Goal: Navigation & Orientation: Find specific page/section

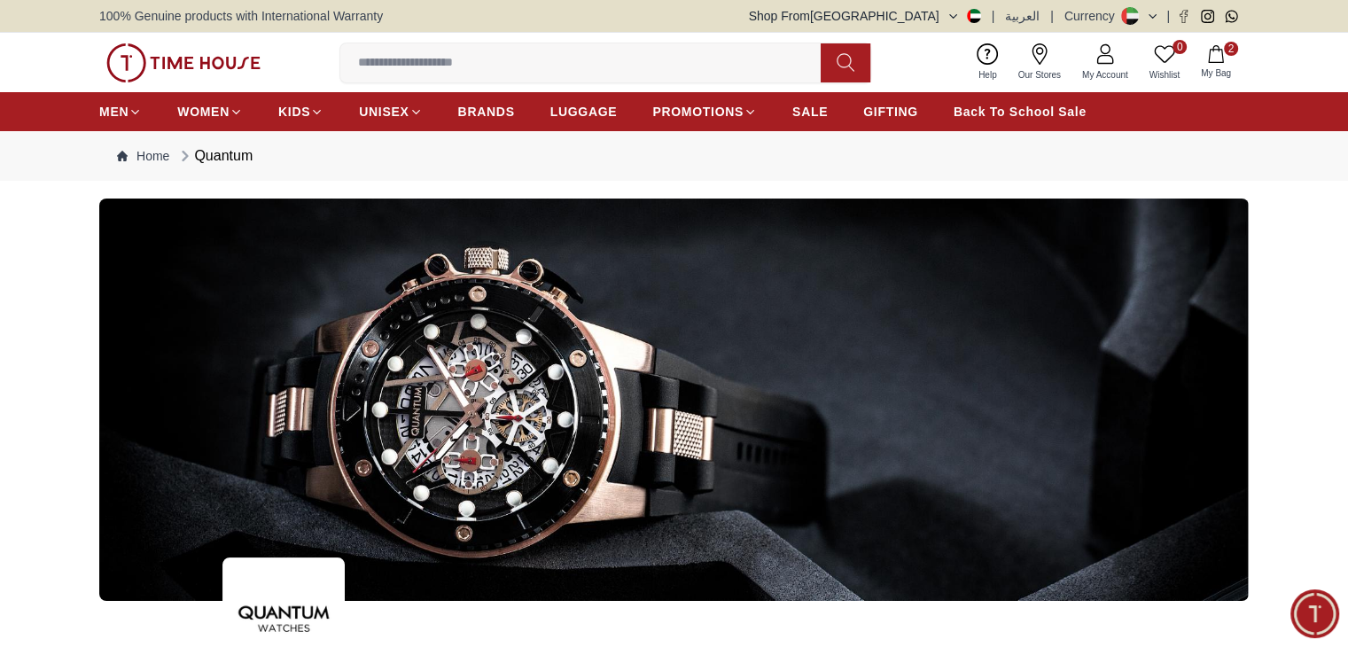
click at [60, 207] on div at bounding box center [674, 400] width 1348 height 402
click at [507, 97] on link "BRANDS" at bounding box center [486, 112] width 57 height 32
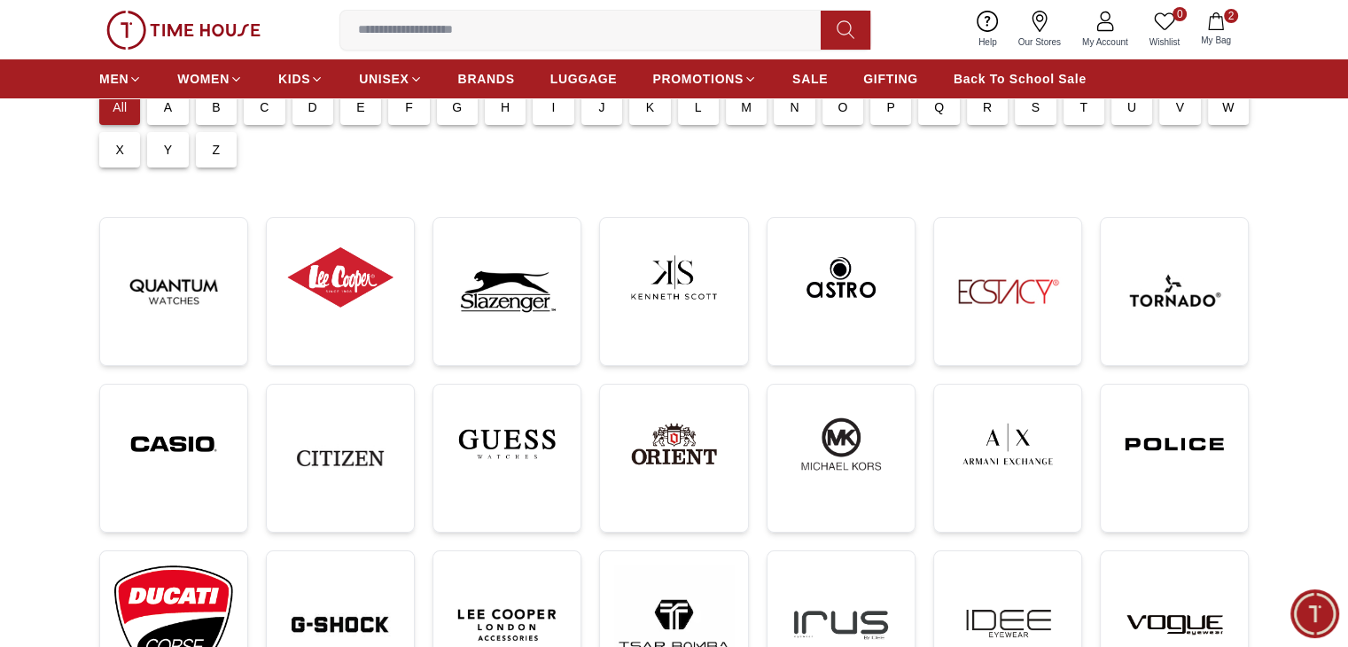
scroll to position [167, 0]
click at [674, 426] on img at bounding box center [673, 443] width 119 height 90
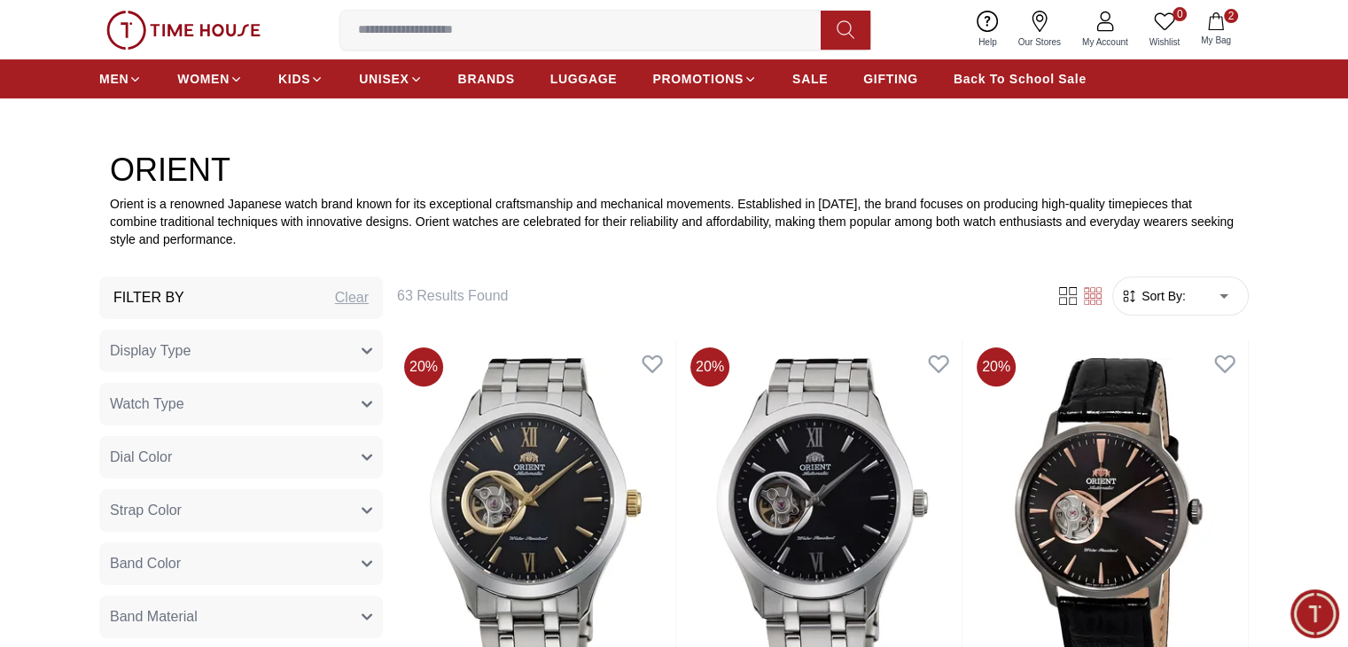
scroll to position [489, 0]
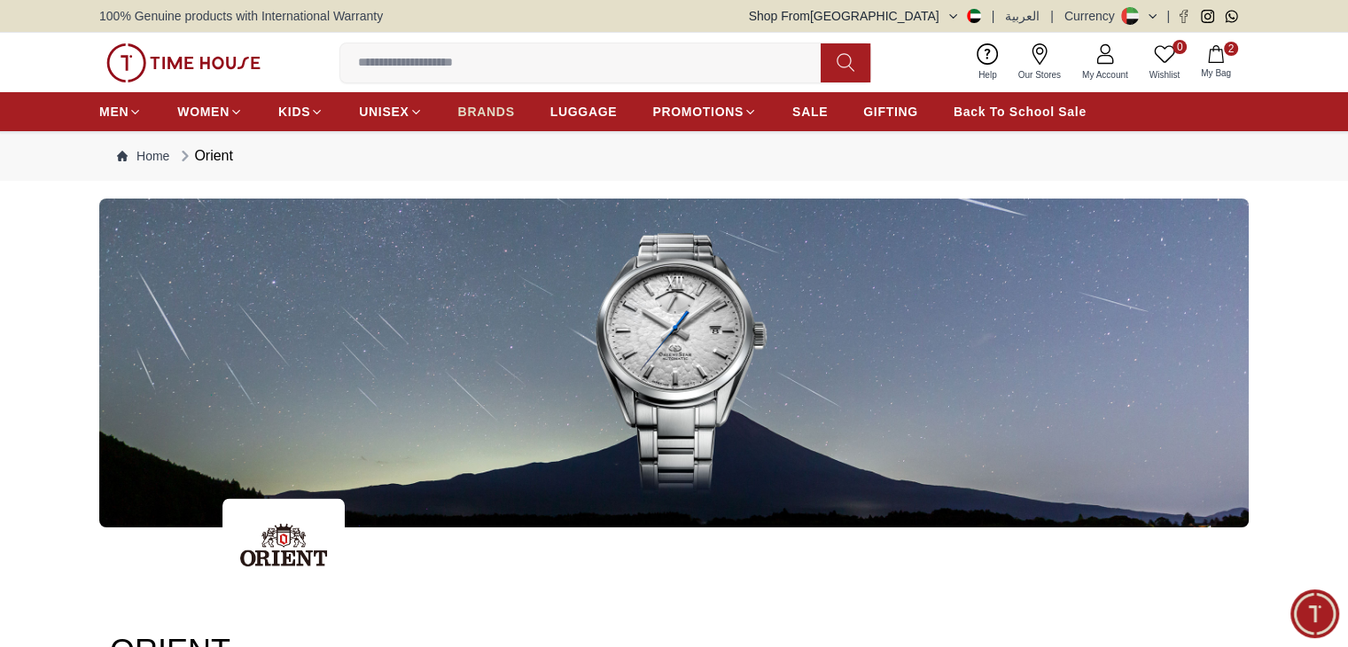
click at [500, 115] on span "BRANDS" at bounding box center [486, 112] width 57 height 18
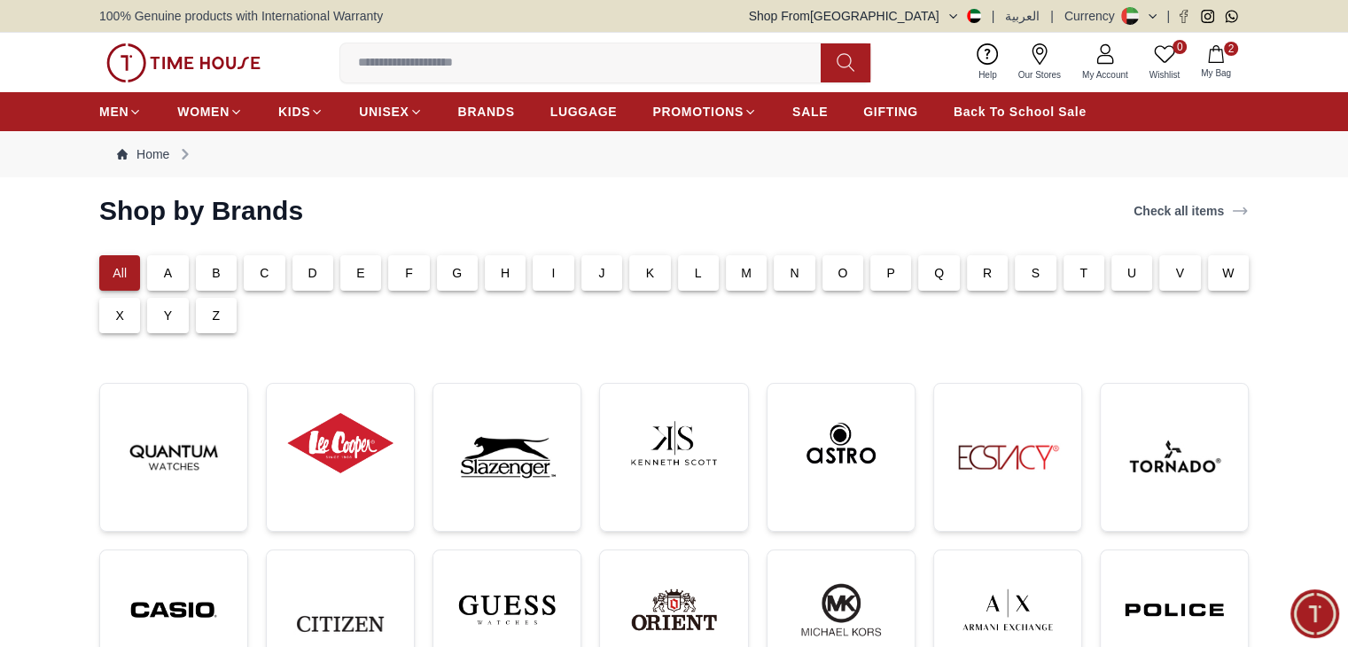
click at [1160, 273] on div "V" at bounding box center [1179, 272] width 41 height 35
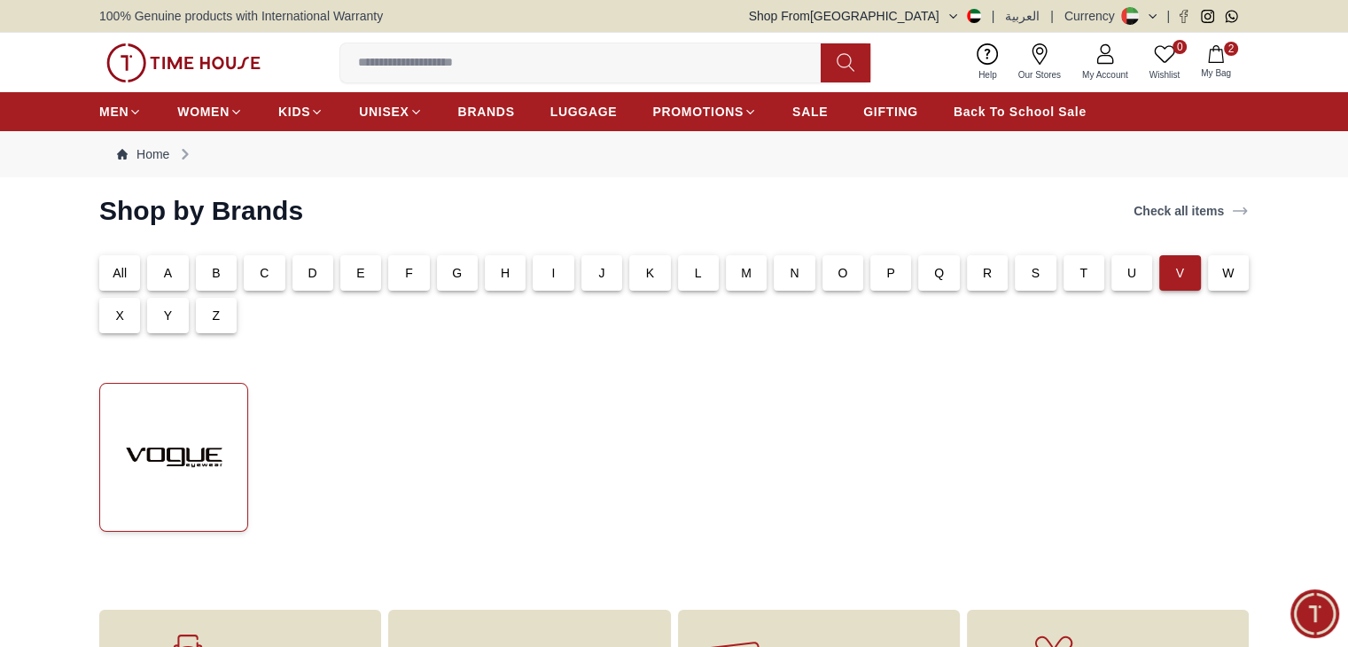
click at [223, 477] on img at bounding box center [173, 457] width 119 height 119
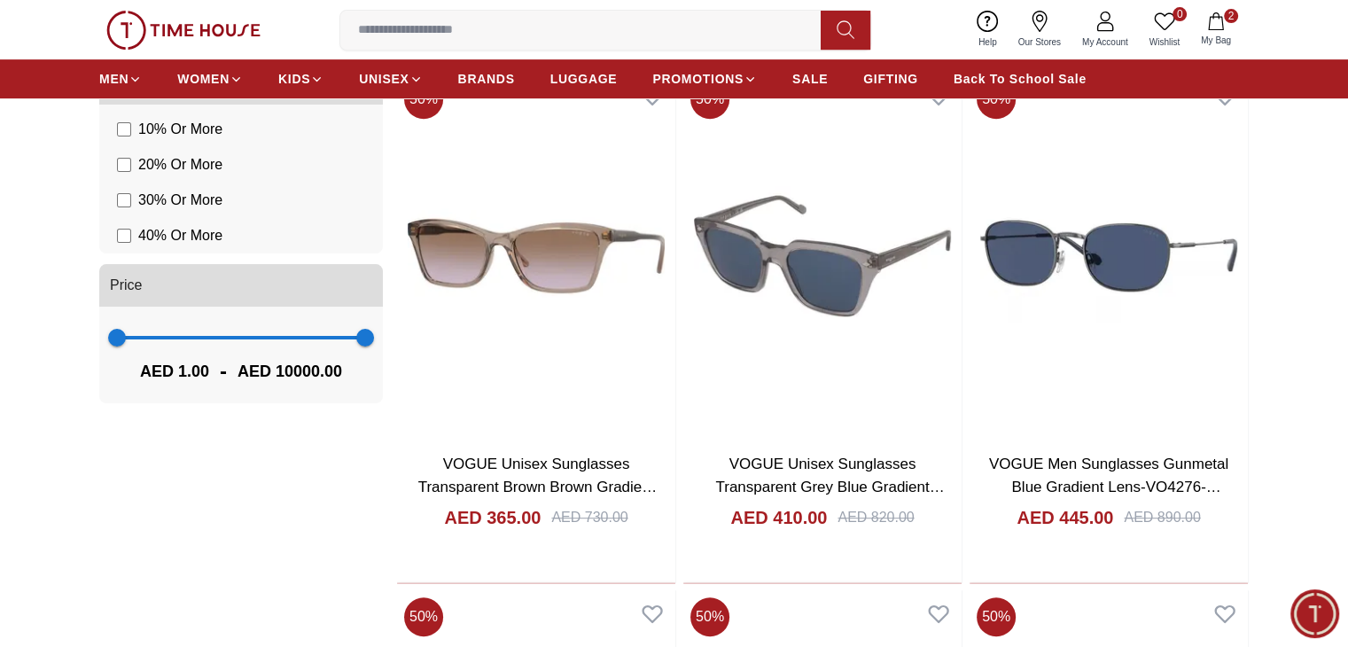
scroll to position [805, 0]
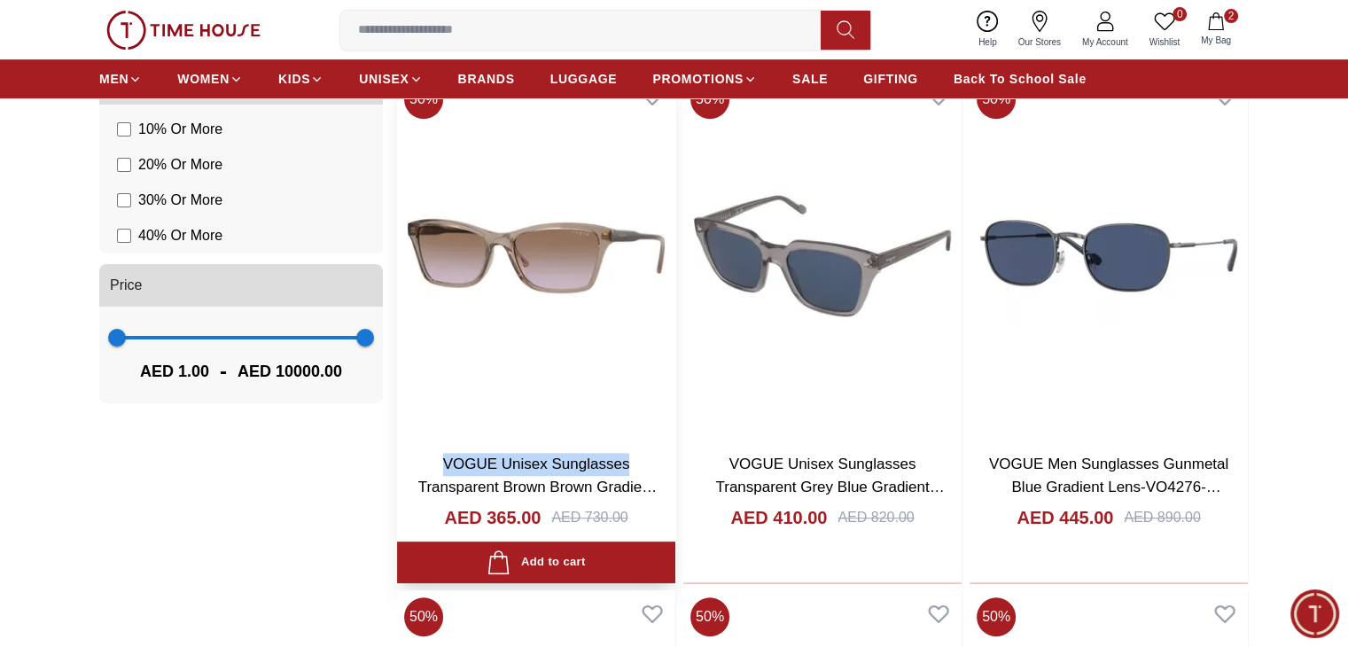
copy link "VOGUE Unisex Sunglasses"
drag, startPoint x: 440, startPoint y: 366, endPoint x: 493, endPoint y: 391, distance: 58.7
click at [493, 453] on h3 "VOGUE Unisex Sunglasses Transparent Brown Brown Gradient Lens-VO5551-S294068" at bounding box center [536, 475] width 243 height 45
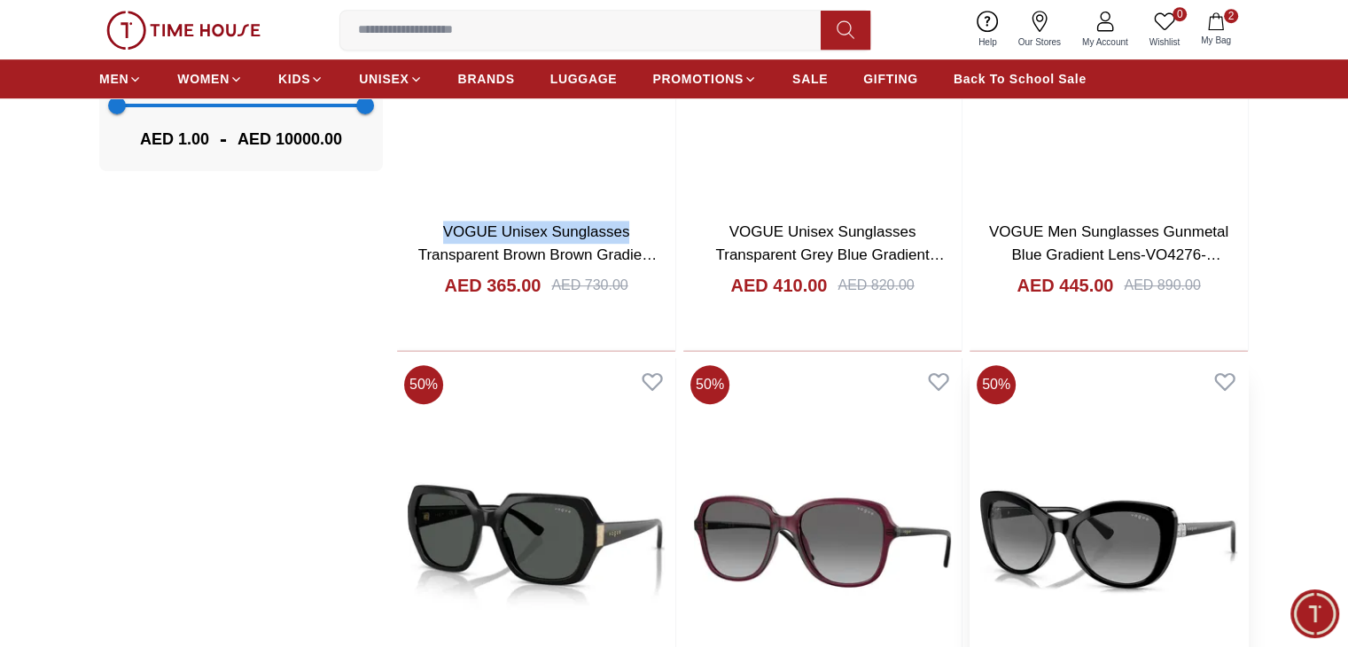
scroll to position [1041, 0]
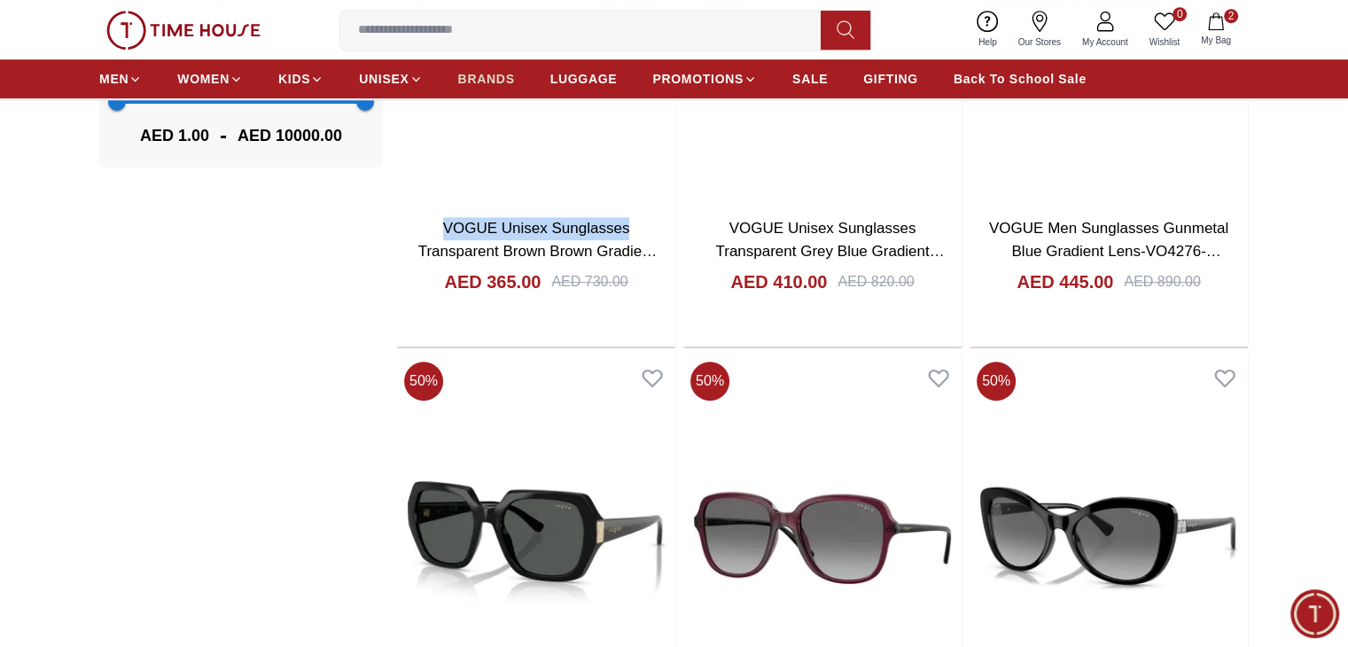
click at [489, 75] on span "BRANDS" at bounding box center [486, 79] width 57 height 18
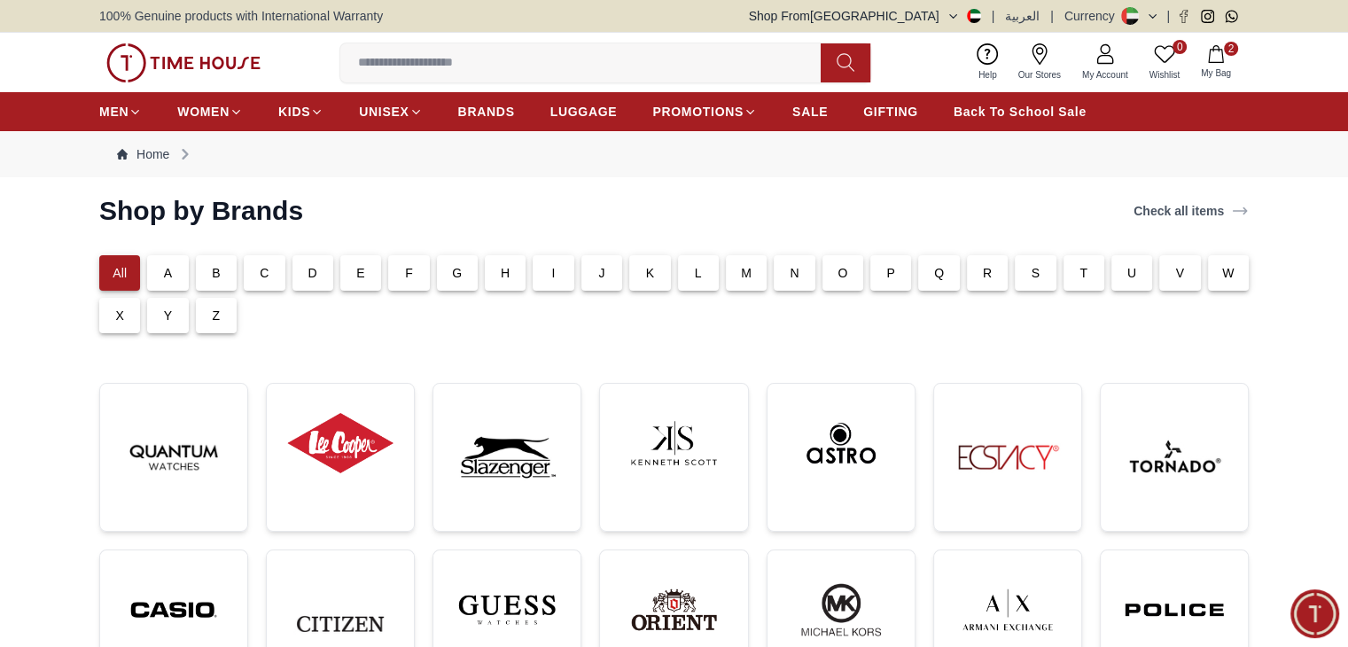
click at [913, 270] on div "Q" at bounding box center [935, 269] width 48 height 43
click at [894, 271] on p "P" at bounding box center [890, 273] width 9 height 18
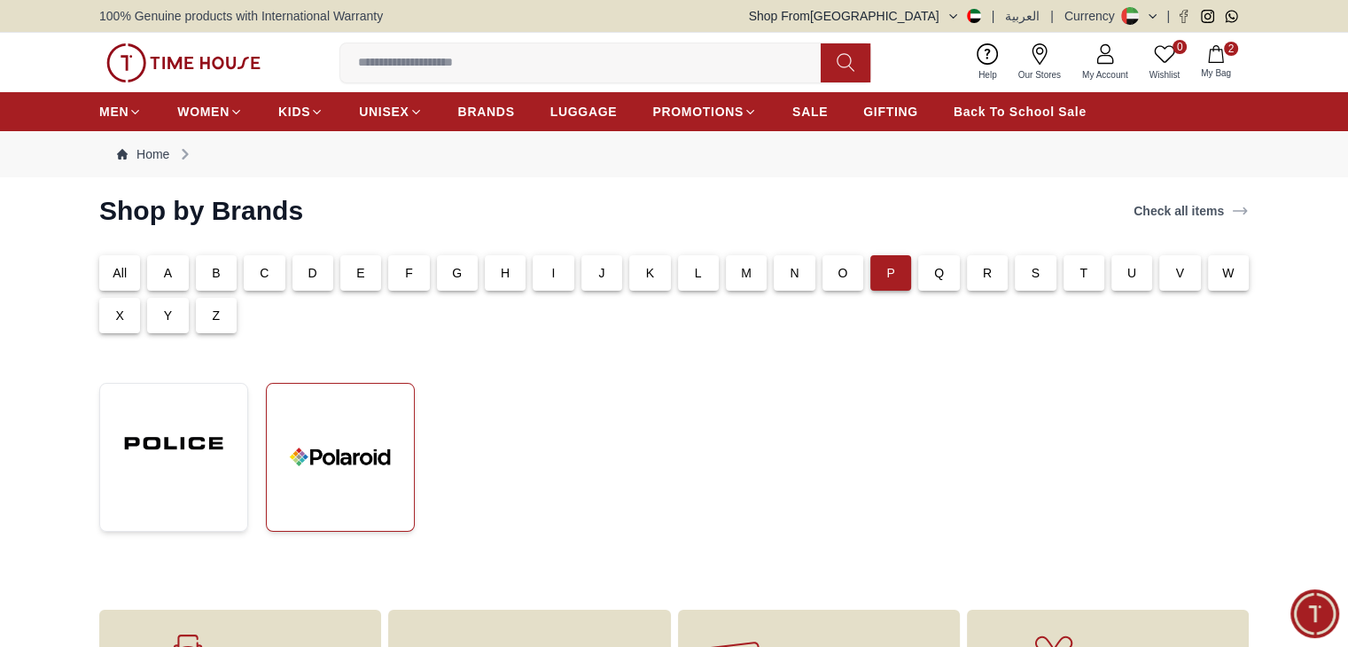
click at [413, 446] on link at bounding box center [340, 457] width 149 height 149
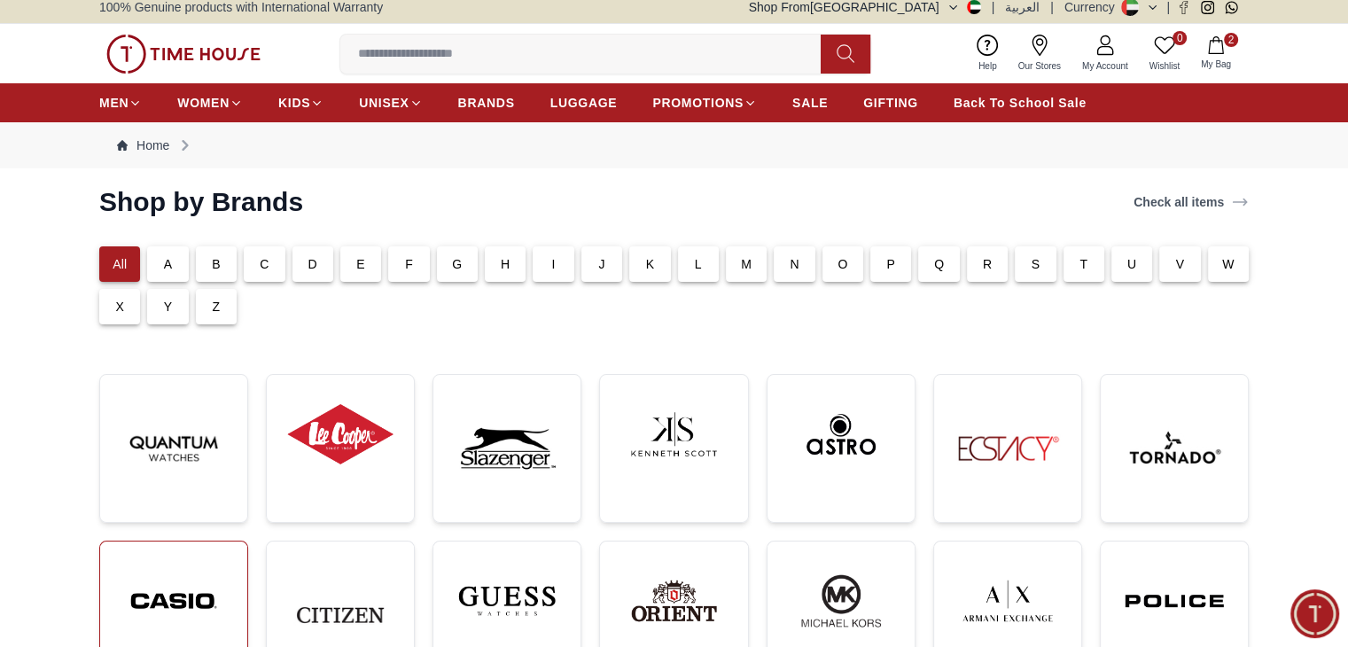
scroll to position [11, 0]
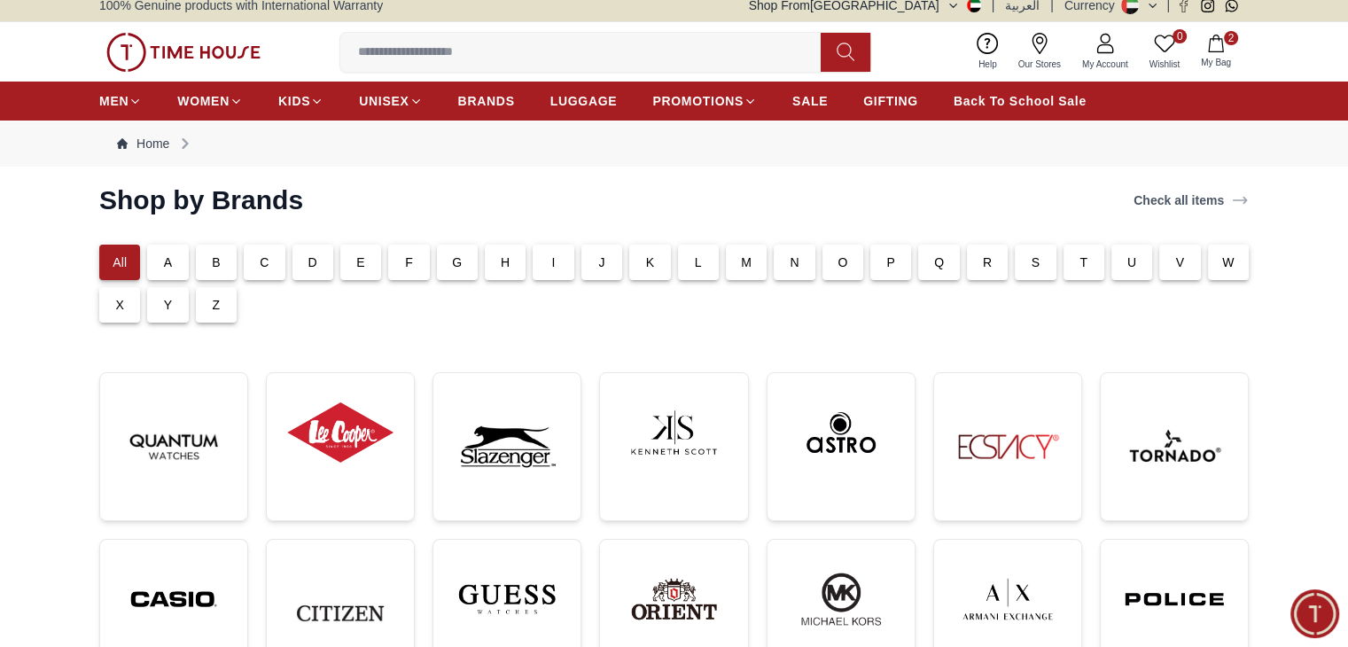
click at [897, 268] on div "P" at bounding box center [890, 262] width 41 height 35
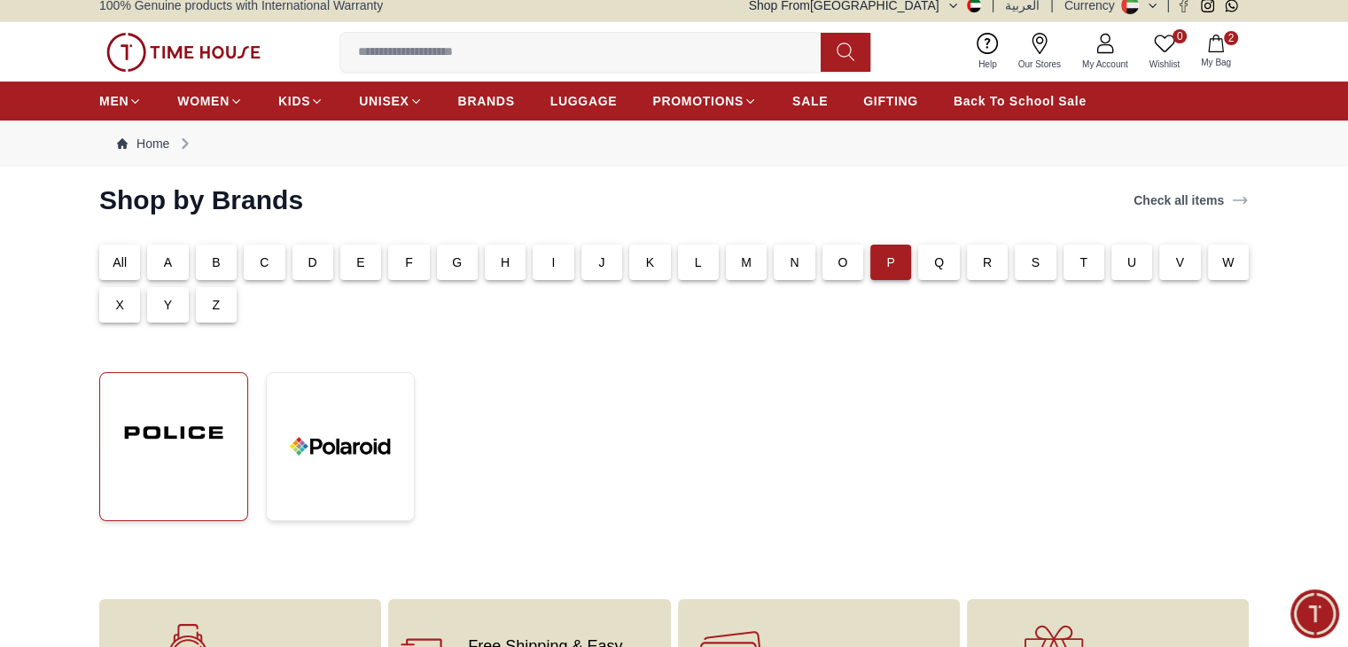
click at [174, 473] on img at bounding box center [173, 432] width 119 height 90
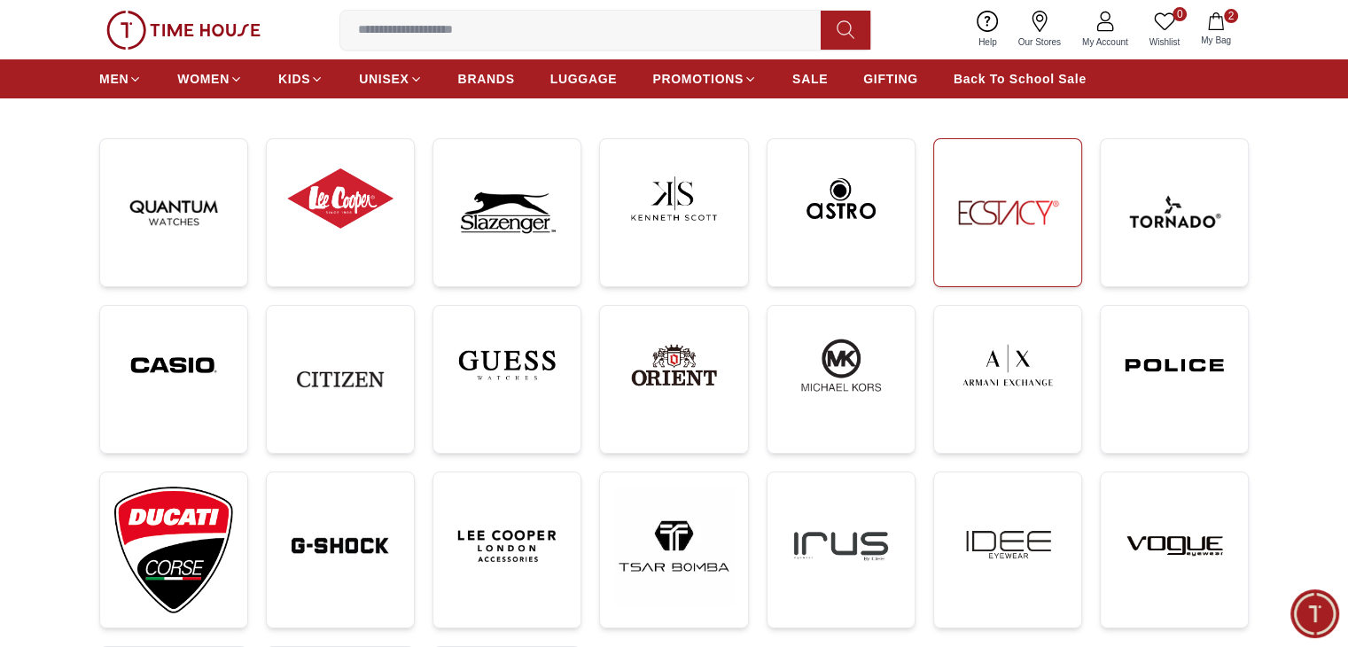
scroll to position [247, 0]
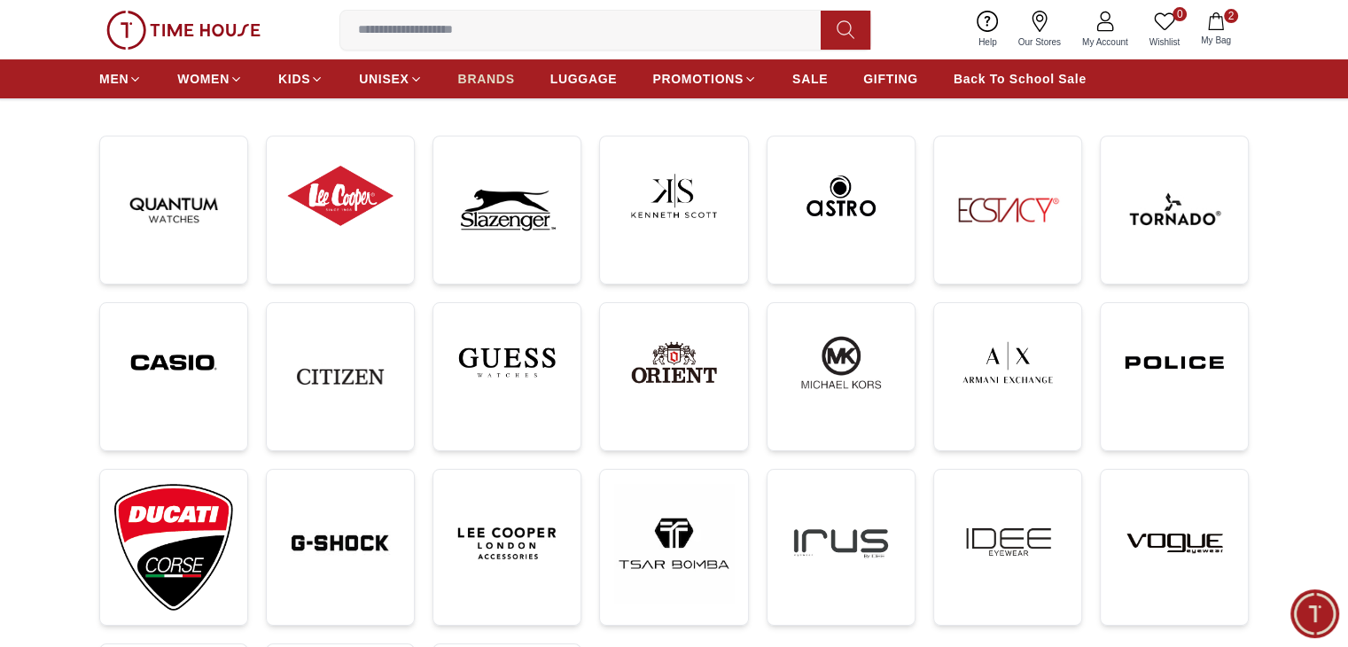
click at [492, 91] on link "BRANDS" at bounding box center [486, 79] width 57 height 32
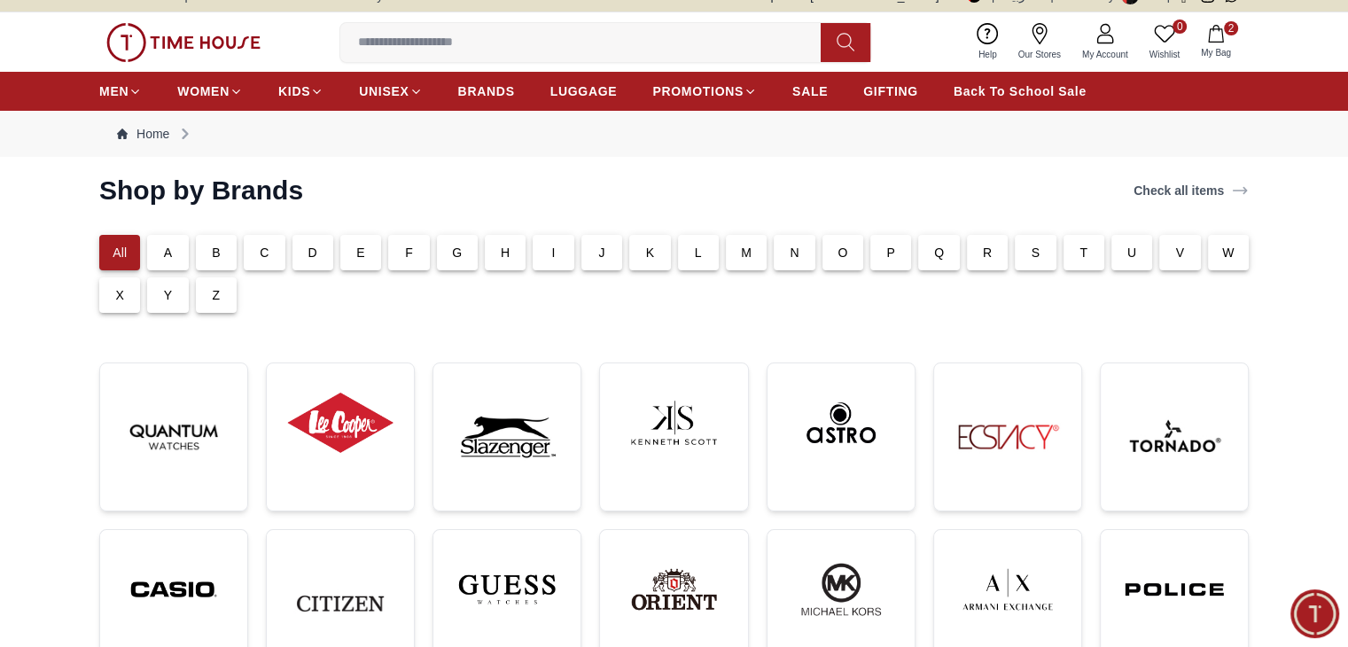
scroll to position [21, 0]
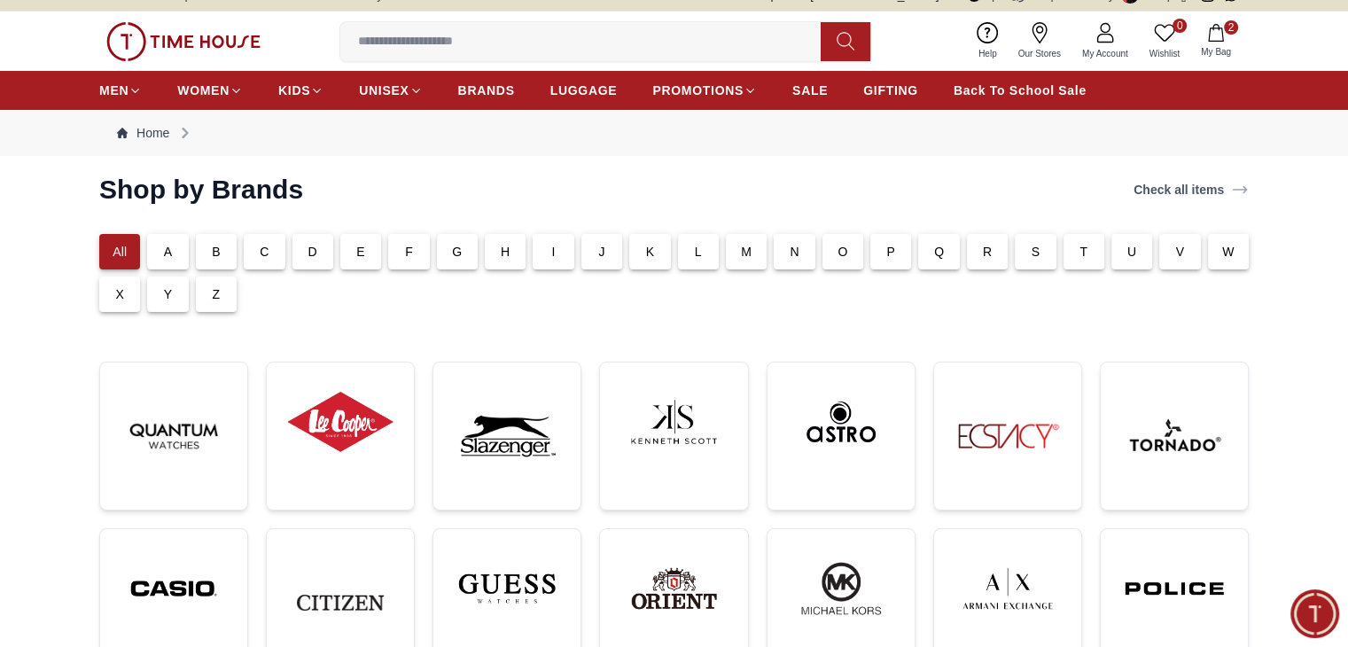
click at [892, 255] on p "P" at bounding box center [890, 252] width 9 height 18
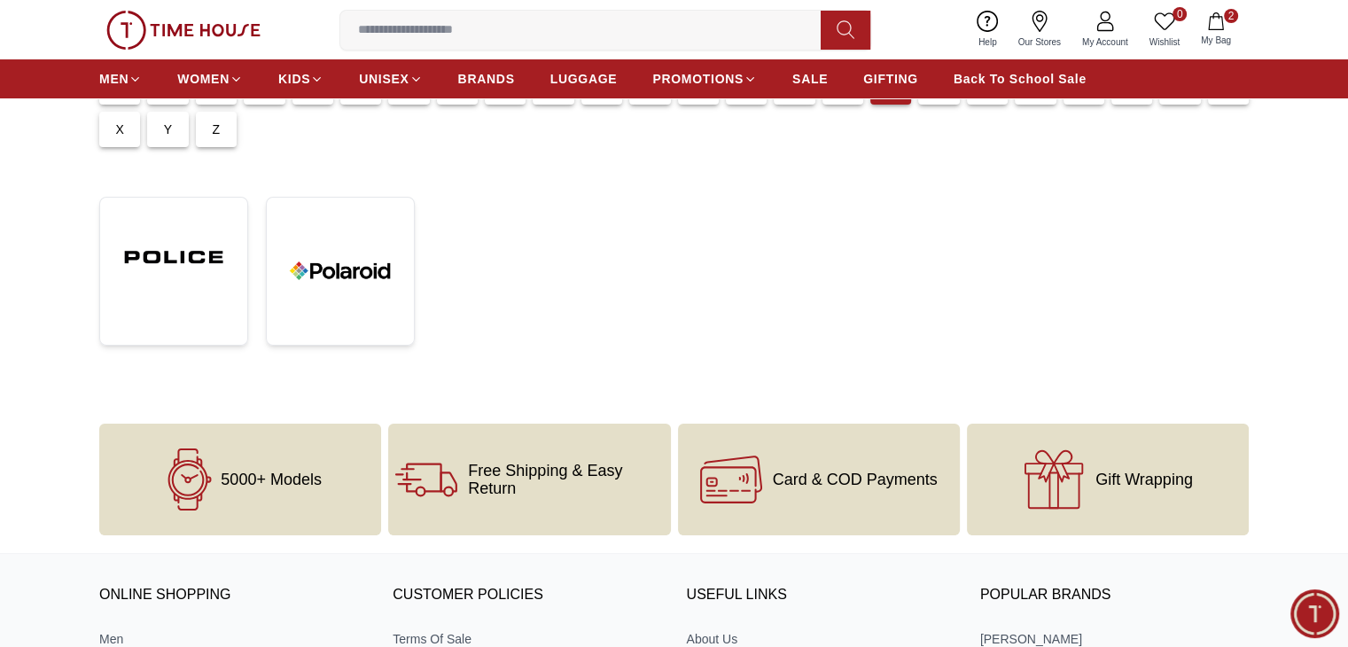
scroll to position [191, 0]
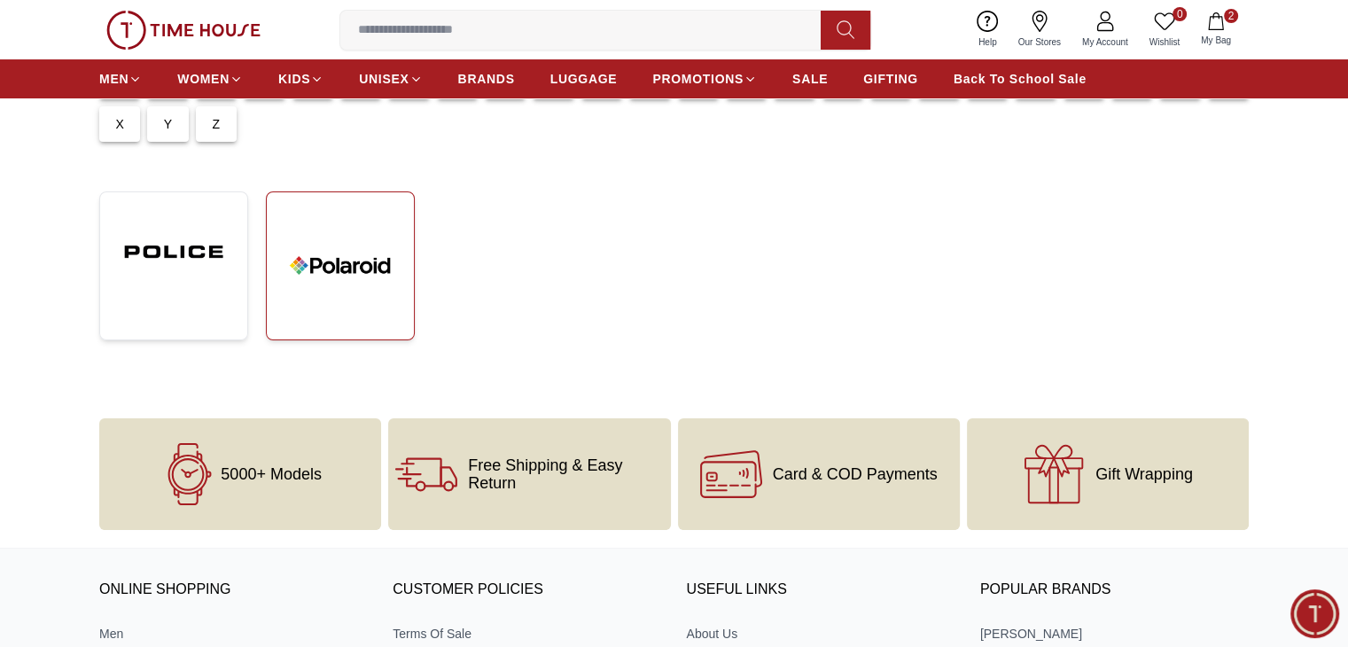
click at [346, 307] on img at bounding box center [340, 266] width 119 height 119
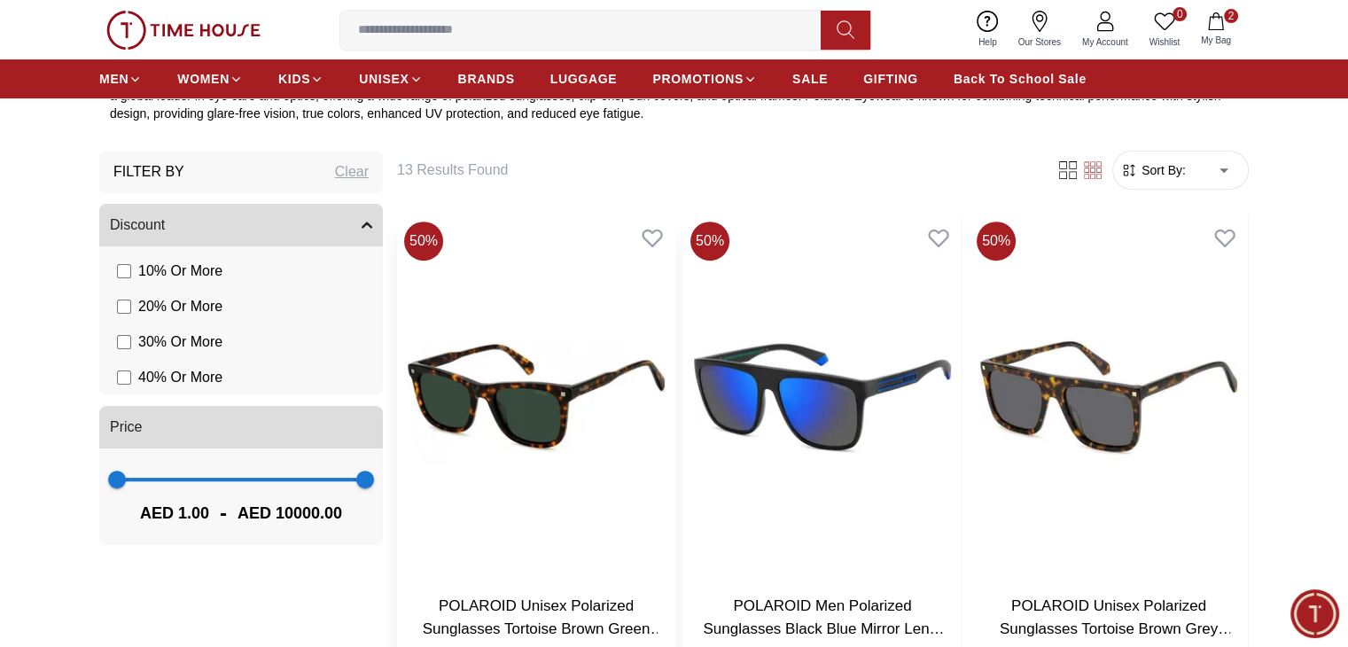
scroll to position [681, 0]
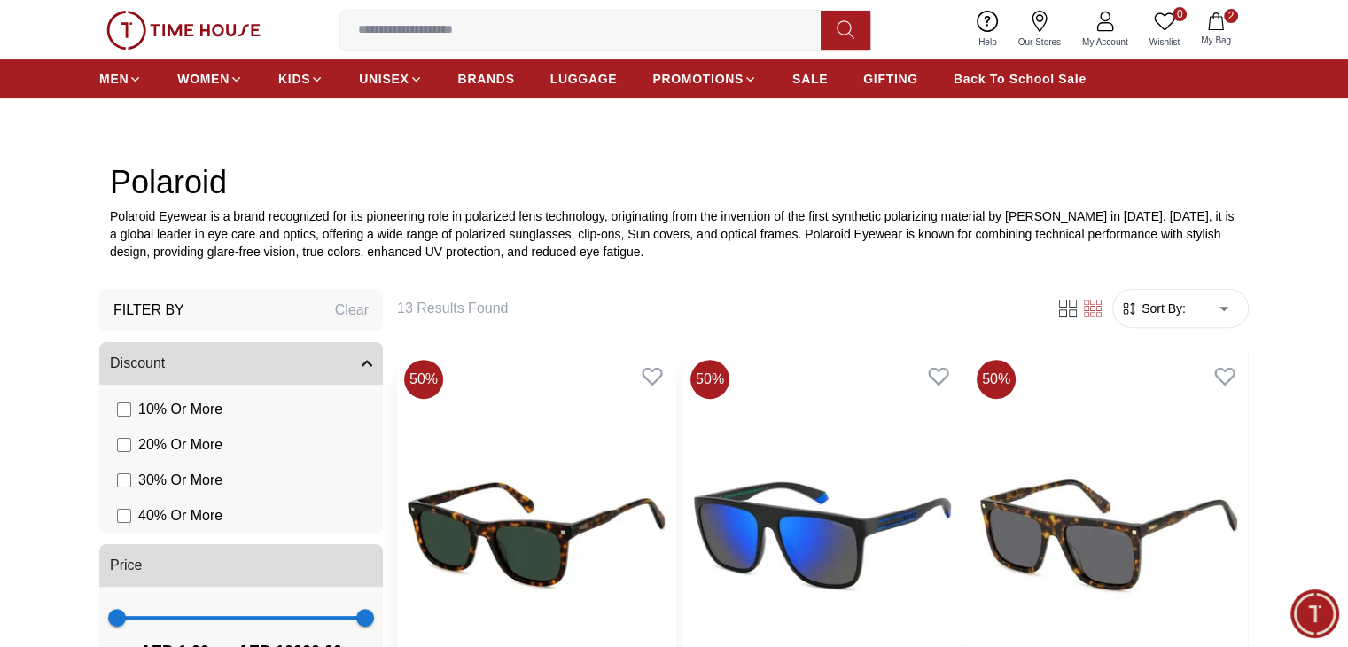
scroll to position [538, 0]
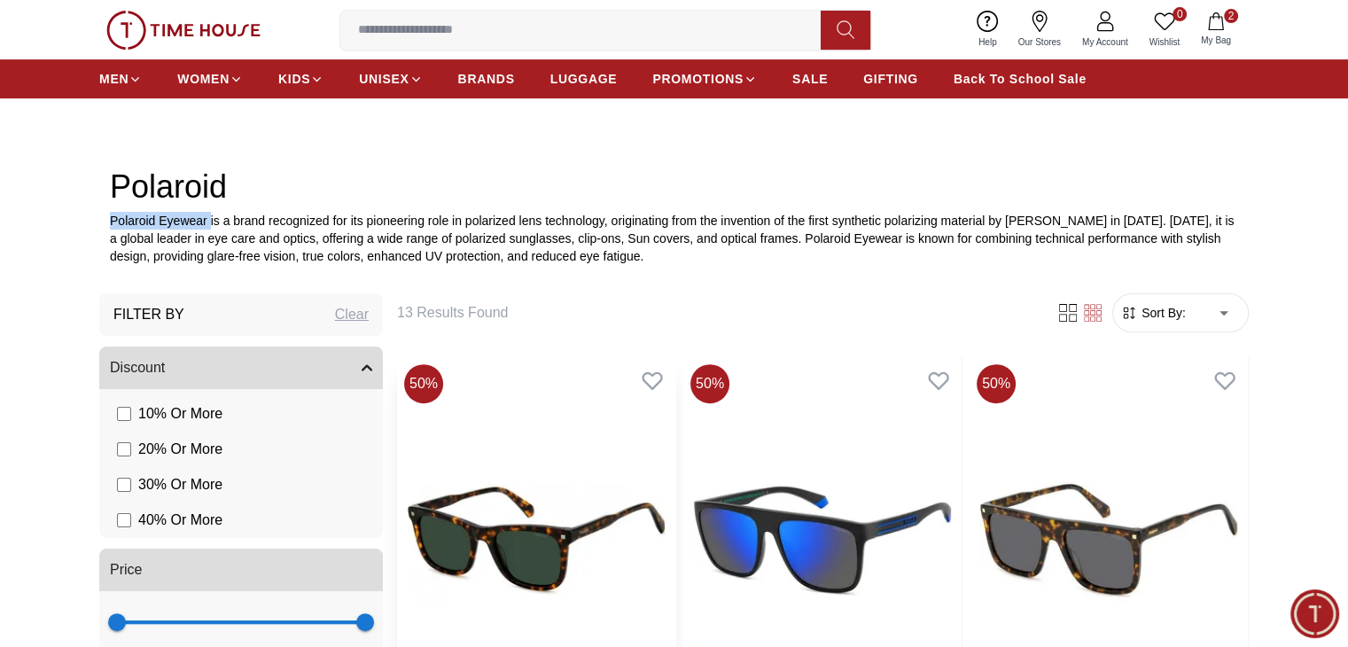
drag, startPoint x: 211, startPoint y: 215, endPoint x: 109, endPoint y: 217, distance: 102.0
click at [109, 217] on div "Polaroid Polaroid Eyewear is a brand recognized for its pioneering role in pola…" at bounding box center [674, 217] width 1150 height 96
copy p "Polaroid Eyewear"
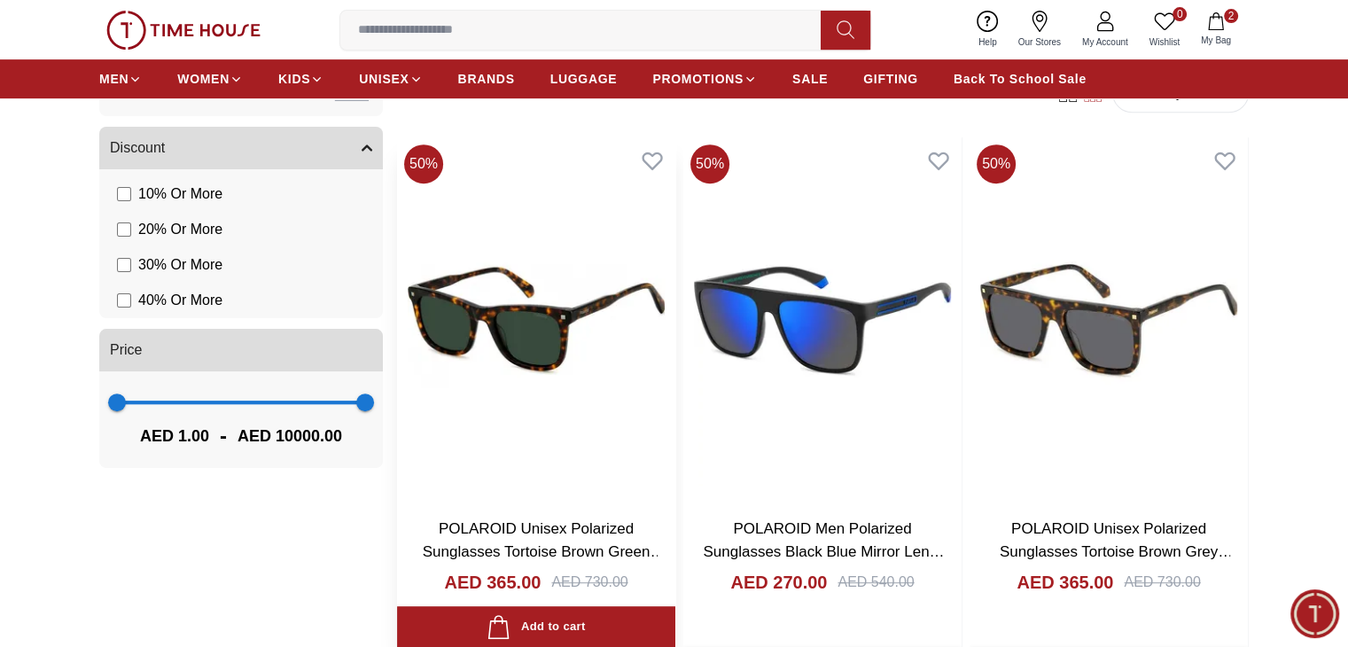
scroll to position [757, 0]
click at [513, 99] on h6 "13 Results Found" at bounding box center [715, 93] width 637 height 21
click at [503, 83] on span "BRANDS" at bounding box center [486, 79] width 57 height 18
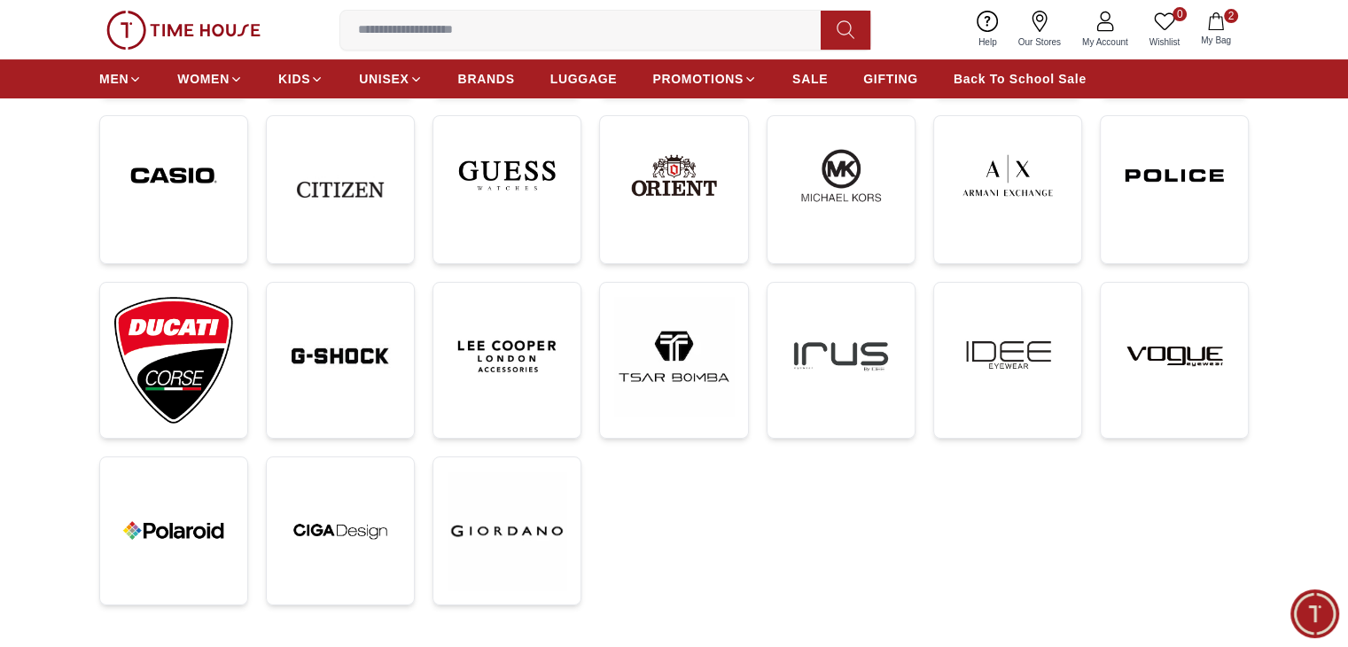
scroll to position [440, 0]
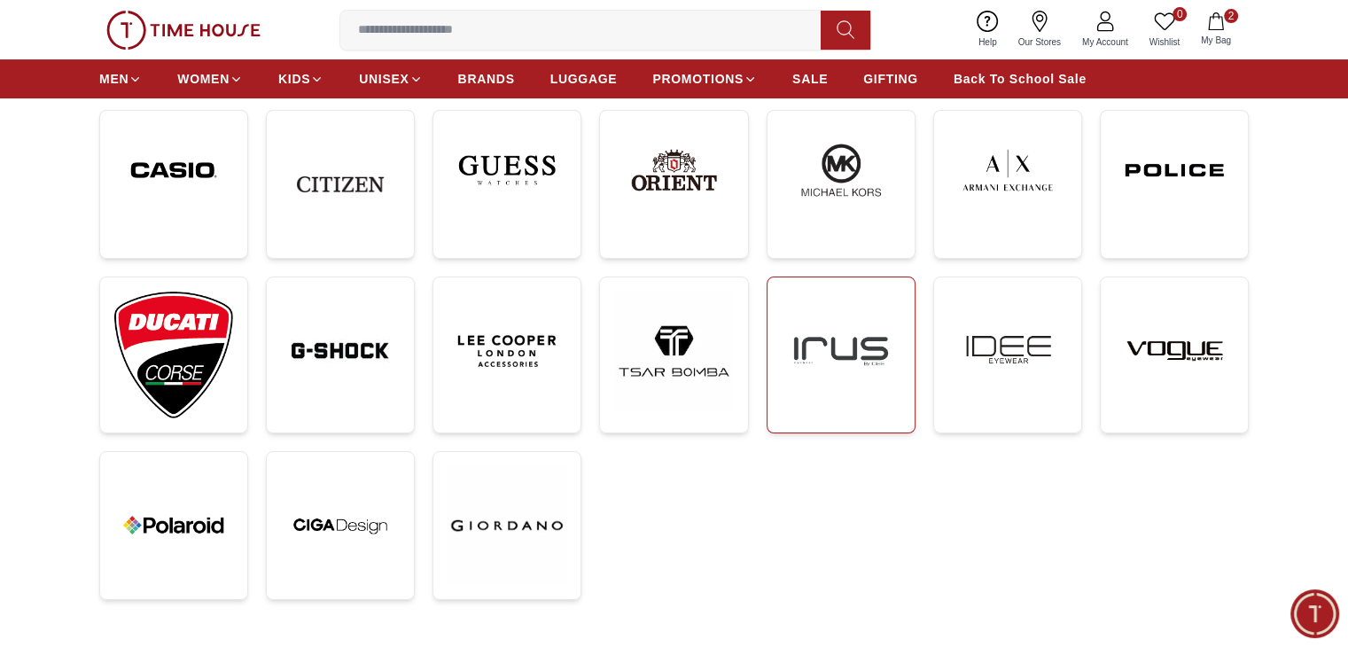
click at [808, 338] on img at bounding box center [841, 351] width 119 height 119
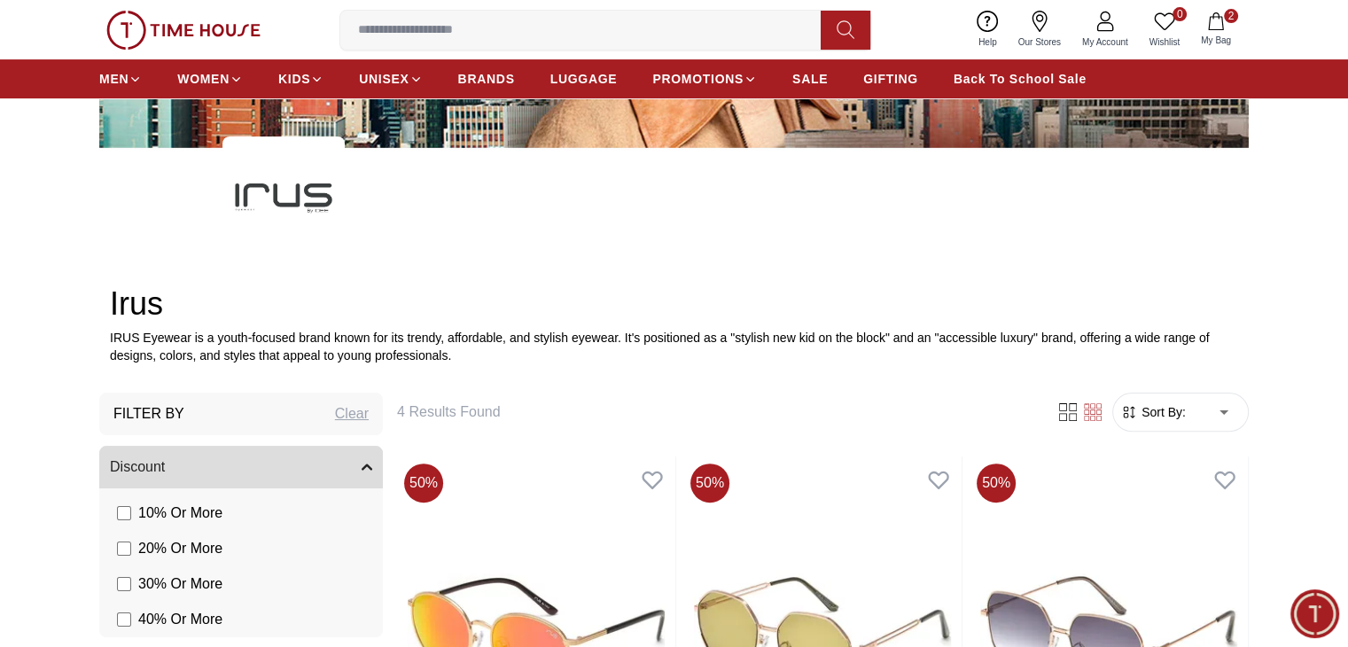
scroll to position [420, 0]
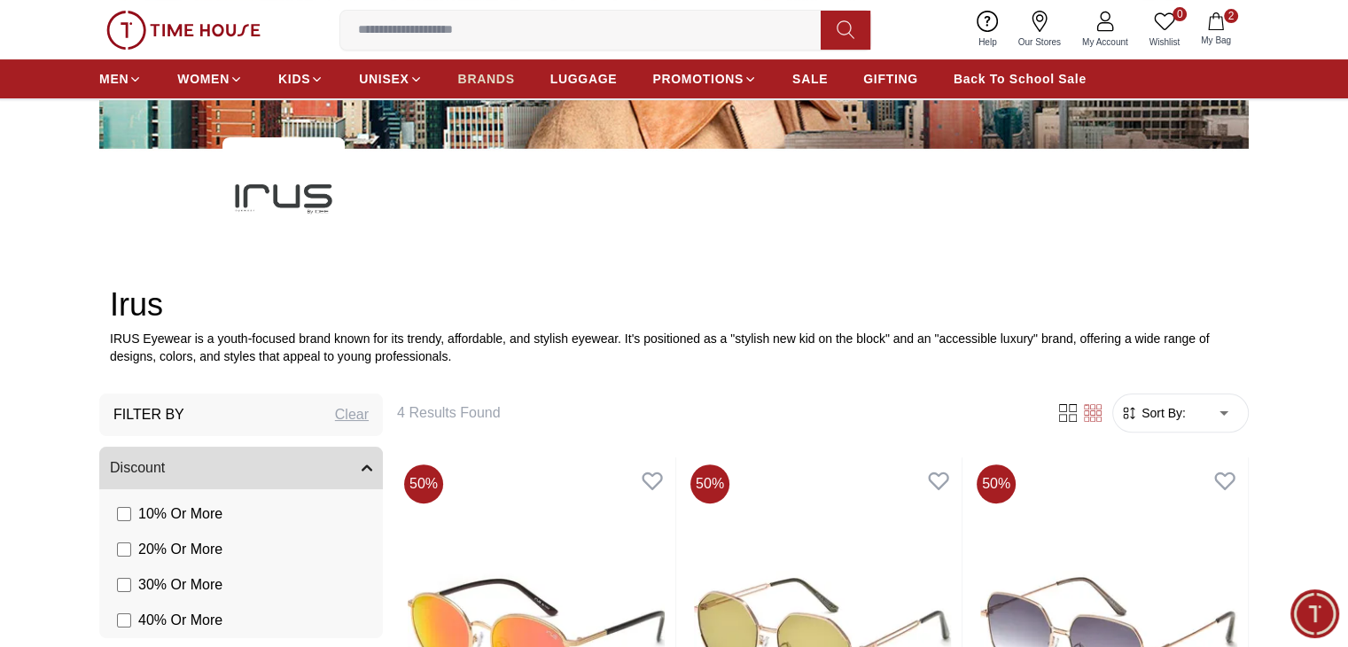
click at [502, 82] on span "BRANDS" at bounding box center [486, 79] width 57 height 18
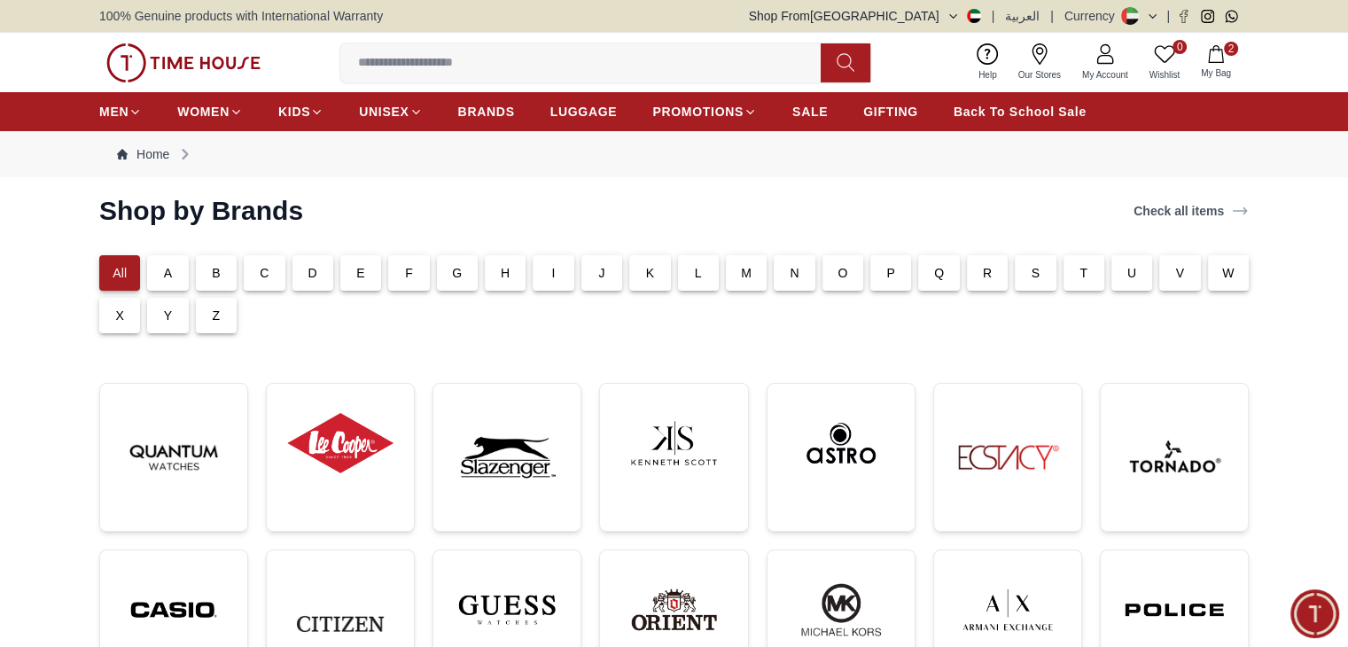
click at [1241, 281] on div "W" at bounding box center [1228, 272] width 41 height 35
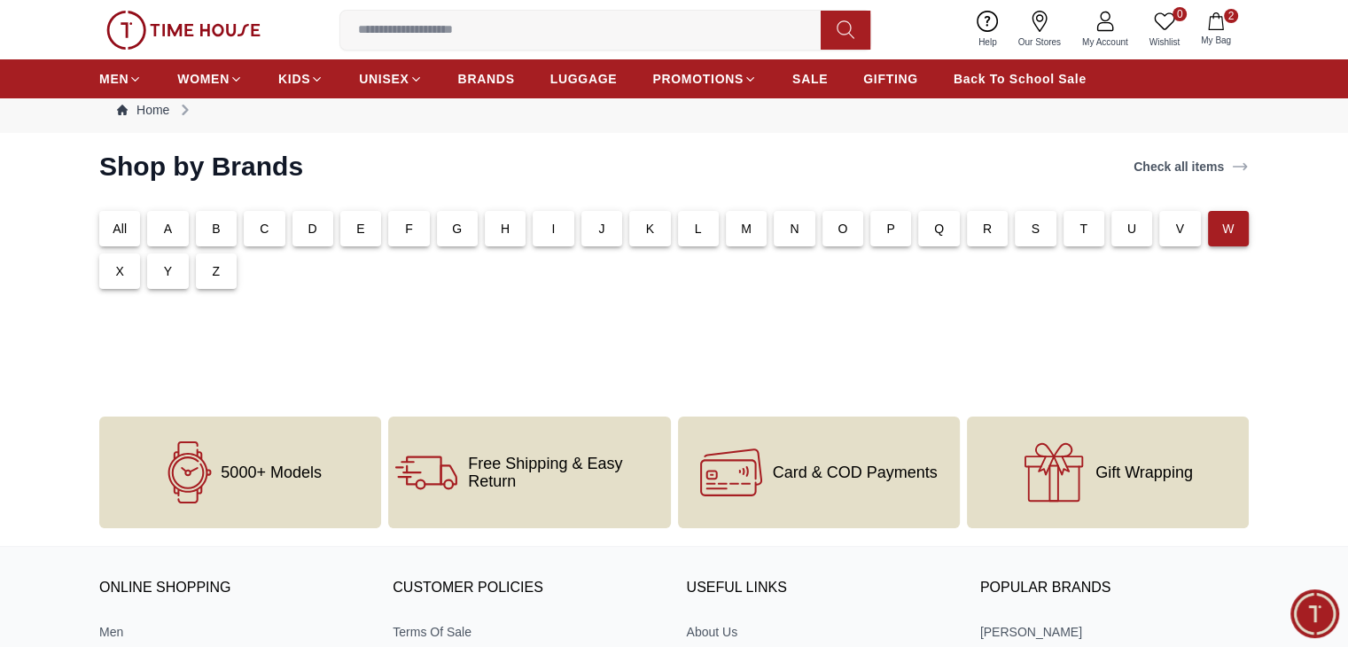
scroll to position [52, 0]
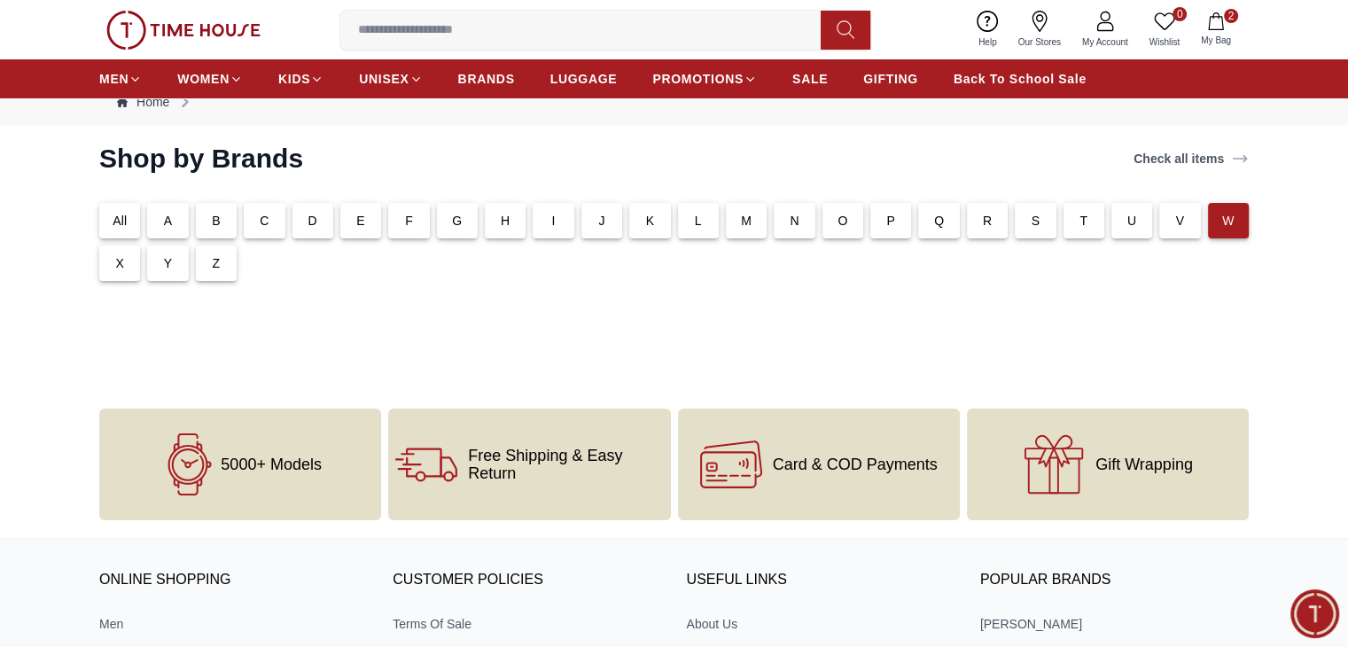
click at [308, 216] on p "D" at bounding box center [312, 221] width 9 height 18
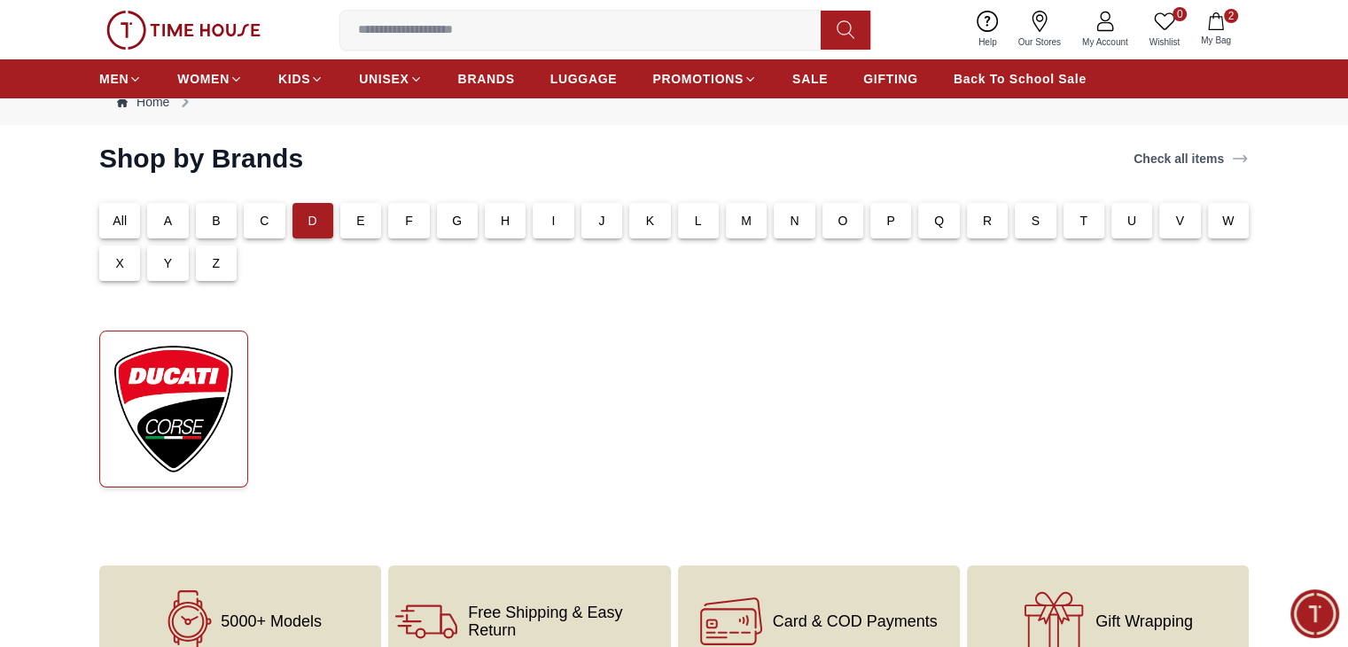
click at [218, 368] on img at bounding box center [173, 409] width 119 height 127
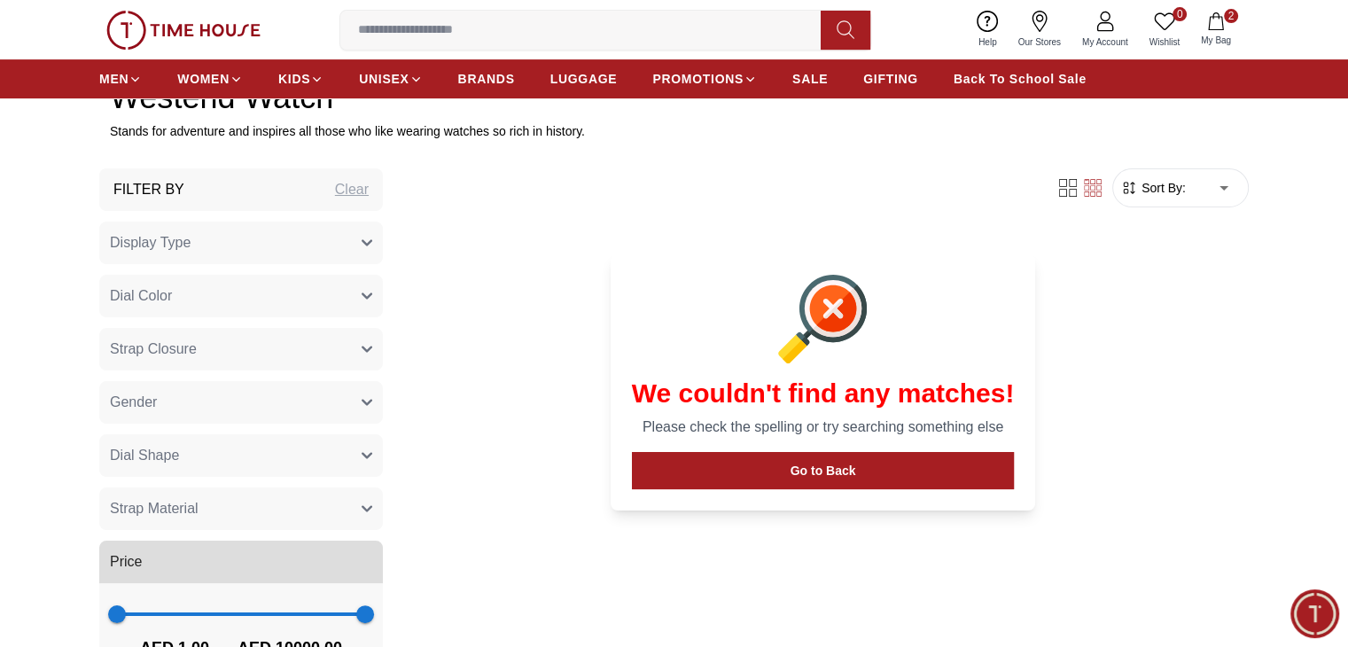
scroll to position [628, 0]
